Goal: Task Accomplishment & Management: Complete application form

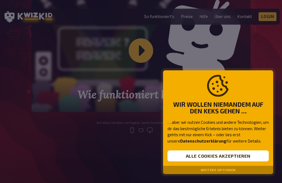
scroll to position [180, 0]
click at [232, 162] on button "Alle Cookies akzeptieren" at bounding box center [218, 156] width 101 height 11
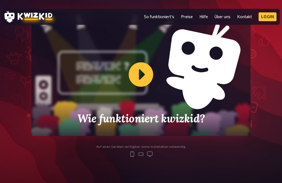
scroll to position [144, 0]
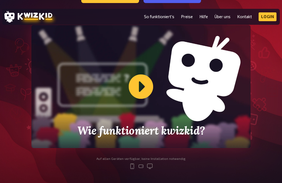
click at [142, 86] on div "Wie funktioniert kwizkid?" at bounding box center [140, 86] width 219 height 123
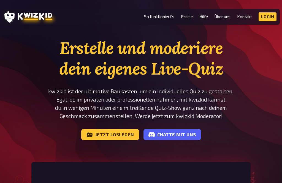
scroll to position [0, 0]
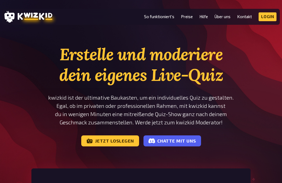
click at [105, 137] on link "Jetzt loslegen" at bounding box center [110, 141] width 58 height 11
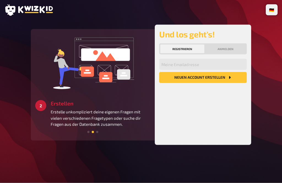
scroll to position [6, 0]
click at [222, 72] on button "Neuen Account Erstellen" at bounding box center [203, 77] width 88 height 11
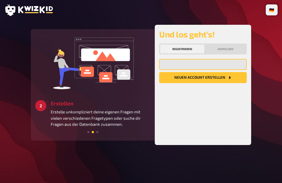
scroll to position [6, 0]
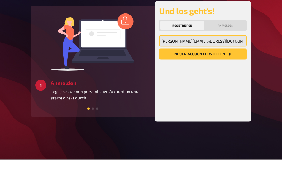
type input "andreas-kellner@web.de"
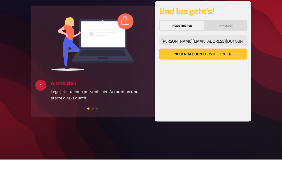
click at [228, 75] on icon "Neuen Account Erstellen" at bounding box center [230, 77] width 4 height 4
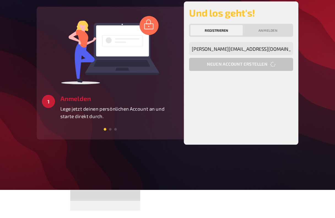
scroll to position [18, 0]
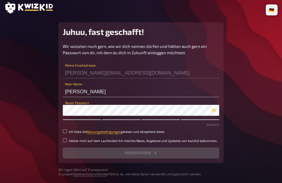
scroll to position [3, 0]
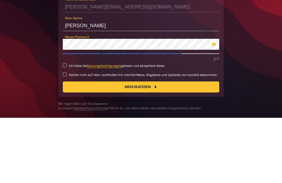
click at [216, 108] on button "button" at bounding box center [213, 110] width 11 height 4
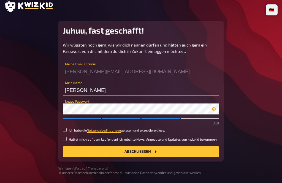
click at [213, 109] on icon "button" at bounding box center [214, 109] width 4 height 4
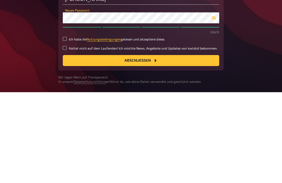
click at [63, 120] on p "stark" at bounding box center [141, 123] width 157 height 6
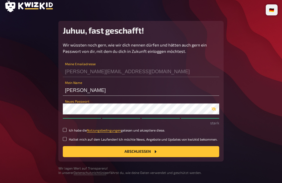
click at [62, 130] on div "Juhuu, fast geschafft! Wir wüssten noch gern, wie wir dich nennen dürfen und hä…" at bounding box center [140, 91] width 165 height 141
click at [66, 130] on input "Ich habe die Nutzungsbedingungen gelesen und akzeptiere diese." at bounding box center [65, 130] width 4 height 4
checkbox input "true"
click at [82, 152] on button "Abschließen" at bounding box center [141, 151] width 157 height 11
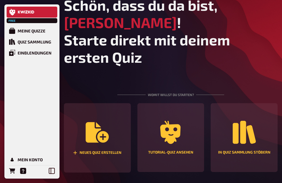
scroll to position [8, 0]
click at [250, 141] on icon "In Quiz Sammlung stöbern" at bounding box center [244, 132] width 23 height 23
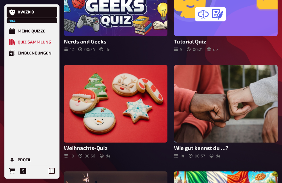
scroll to position [91, 0]
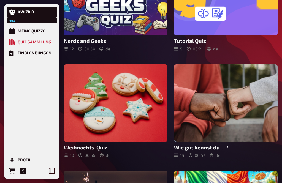
click at [248, 114] on div at bounding box center [226, 104] width 104 height 78
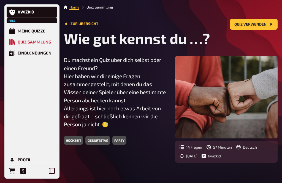
click at [73, 138] on div "hochzeit" at bounding box center [73, 140] width 19 height 9
click at [72, 141] on div "hochzeit" at bounding box center [73, 140] width 19 height 9
click at [259, 24] on button "Quiz verwenden" at bounding box center [254, 24] width 48 height 11
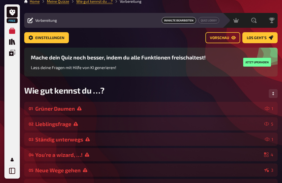
scroll to position [4, 0]
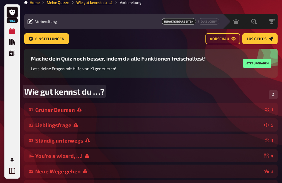
click at [45, 92] on span "Wie gut kennst du …?" at bounding box center [64, 92] width 80 height 10
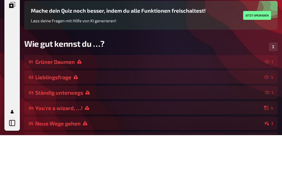
scroll to position [53, 0]
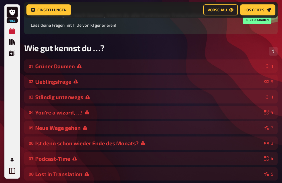
click at [45, 9] on span "Einstellungen" at bounding box center [51, 10] width 29 height 4
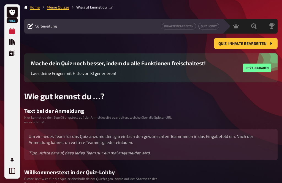
click at [48, 25] on span "Vorbereitung" at bounding box center [46, 26] width 22 height 4
click at [263, 46] on button "Quiz-Inhalte bearbeiten" at bounding box center [246, 43] width 64 height 11
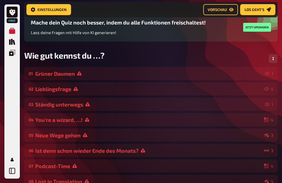
click at [61, 73] on div "Grüner Daumen" at bounding box center [149, 74] width 228 height 6
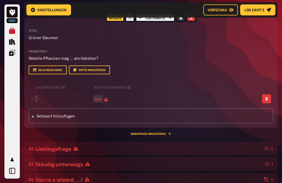
scroll to position [112, 0]
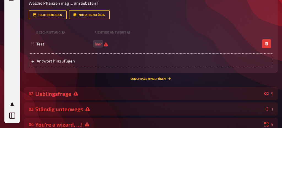
click at [104, 97] on span "leer" at bounding box center [102, 99] width 14 height 5
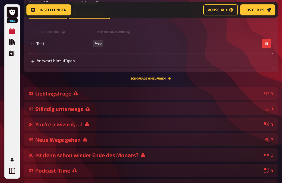
scroll to position [167, 0]
click at [34, 61] on icon at bounding box center [32, 61] width 3 height 3
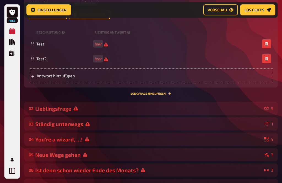
click at [115, 61] on div "Test2 leer" at bounding box center [148, 58] width 224 height 5
click at [105, 60] on span "leer" at bounding box center [102, 58] width 14 height 5
click at [128, 30] on div "Beschriftung Richtige Antwort" at bounding box center [151, 32] width 245 height 8
click at [135, 33] on div "Beschriftung Richtige Antwort" at bounding box center [151, 32] width 245 height 8
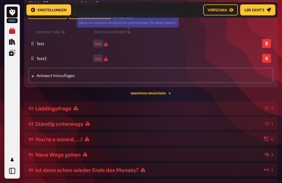
click at [128, 32] on icon at bounding box center [128, 32] width 3 height 3
click at [62, 31] on icon at bounding box center [63, 32] width 3 height 3
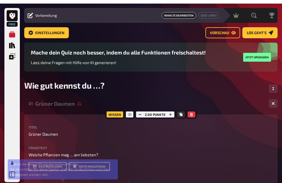
scroll to position [0, 0]
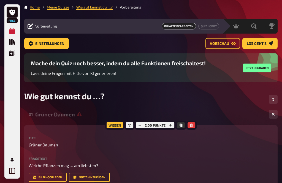
click at [11, 32] on icon "Meine Quizze" at bounding box center [12, 31] width 6 height 6
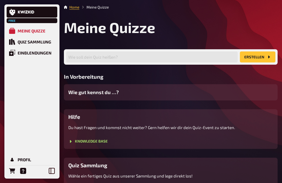
click at [16, 44] on link "Quiz Sammlung" at bounding box center [32, 41] width 51 height 11
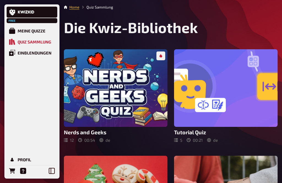
click at [14, 54] on icon "Einblendungen" at bounding box center [12, 53] width 6 height 6
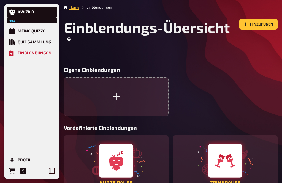
click at [23, 26] on link "Meine Quizze" at bounding box center [32, 30] width 51 height 11
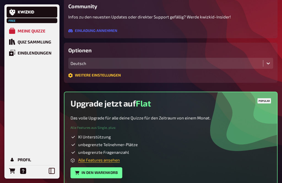
scroll to position [216, 0]
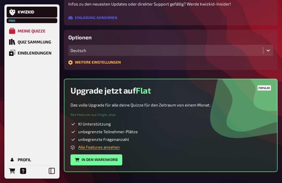
click at [88, 148] on link "Alle Features ansehen" at bounding box center [99, 147] width 42 height 5
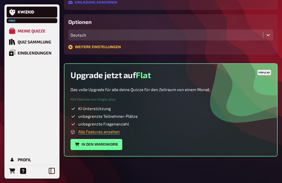
click at [18, 156] on link "Profil" at bounding box center [32, 159] width 51 height 11
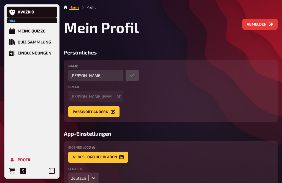
click at [15, 159] on icon "Profil" at bounding box center [12, 160] width 6 height 6
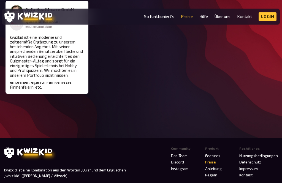
scroll to position [895, 0]
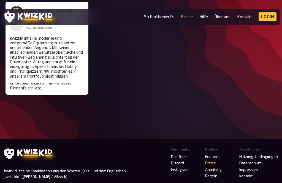
click at [25, 60] on div "[PERSON_NAME] für einen Teambuilding-Event genutzt und es war ein voller Erfolg…" at bounding box center [48, 57] width 74 height 19
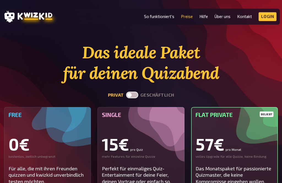
scroll to position [0, 0]
